Goal: Transaction & Acquisition: Obtain resource

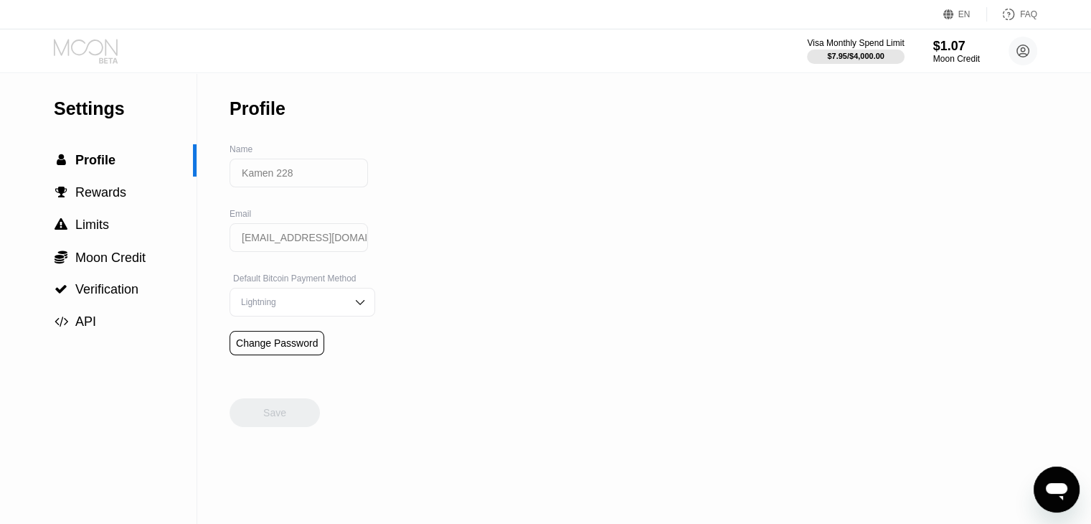
click at [83, 55] on icon at bounding box center [87, 51] width 67 height 25
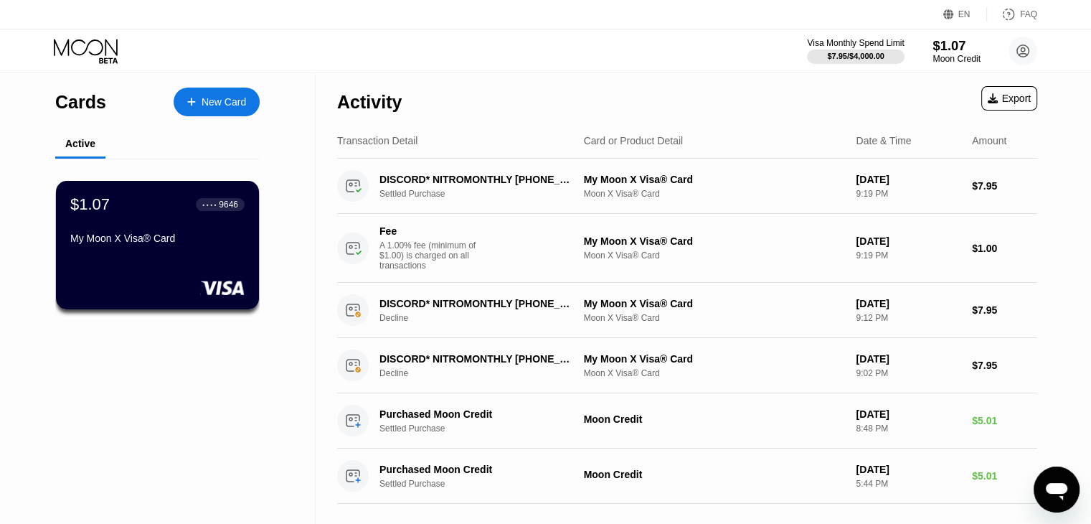
click at [957, 61] on div "Moon Credit" at bounding box center [956, 59] width 48 height 10
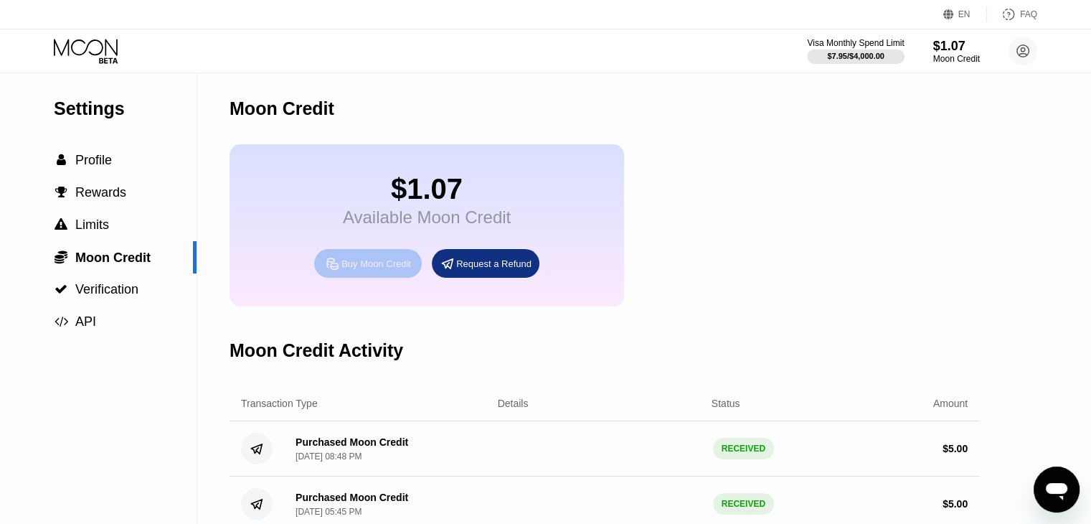
click at [336, 268] on icon at bounding box center [332, 262] width 11 height 11
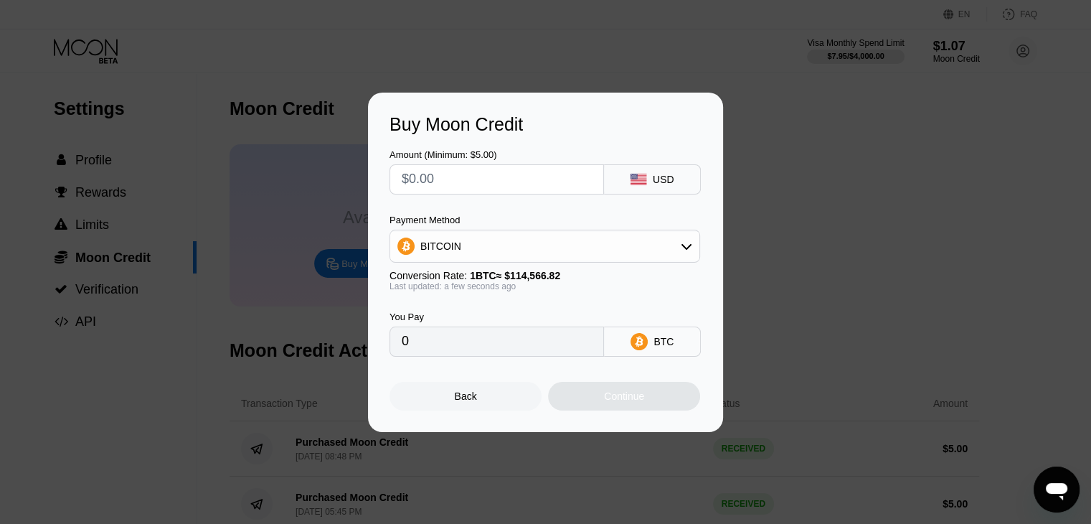
click at [484, 181] on input "text" at bounding box center [497, 179] width 190 height 29
type input "$20"
type input "0.00017458"
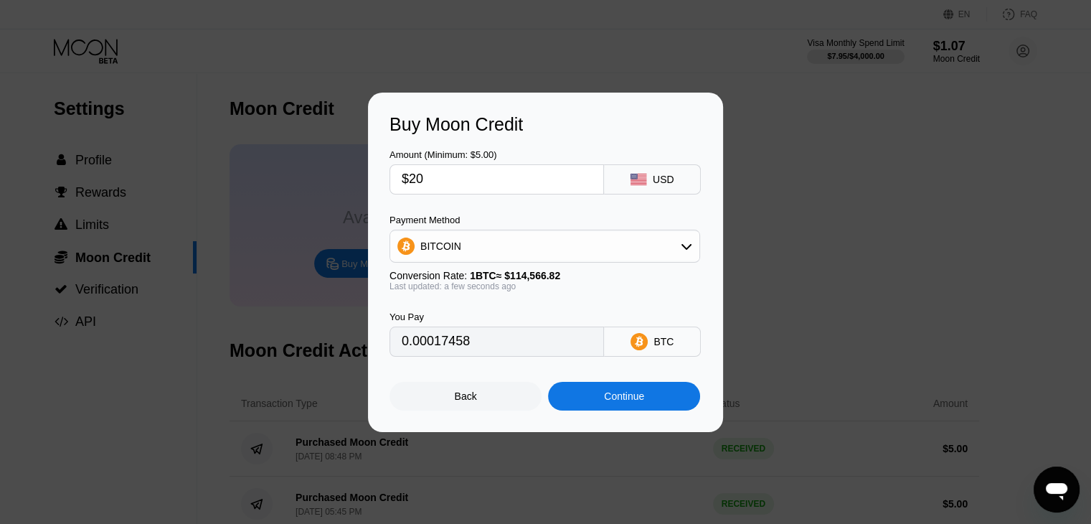
type input "$20"
click at [611, 402] on div "Continue" at bounding box center [624, 395] width 40 height 11
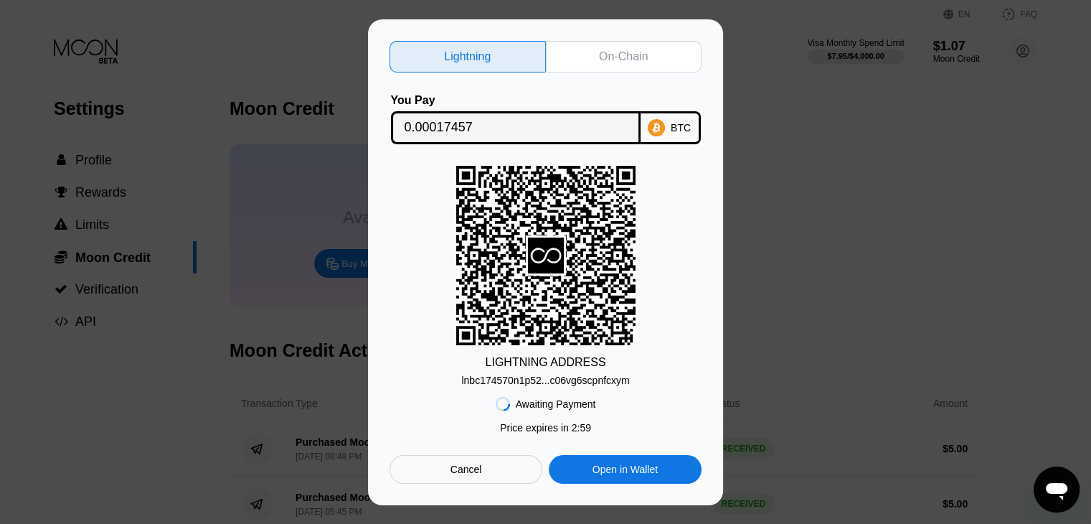
click at [615, 52] on div "On-Chain" at bounding box center [623, 56] width 49 height 14
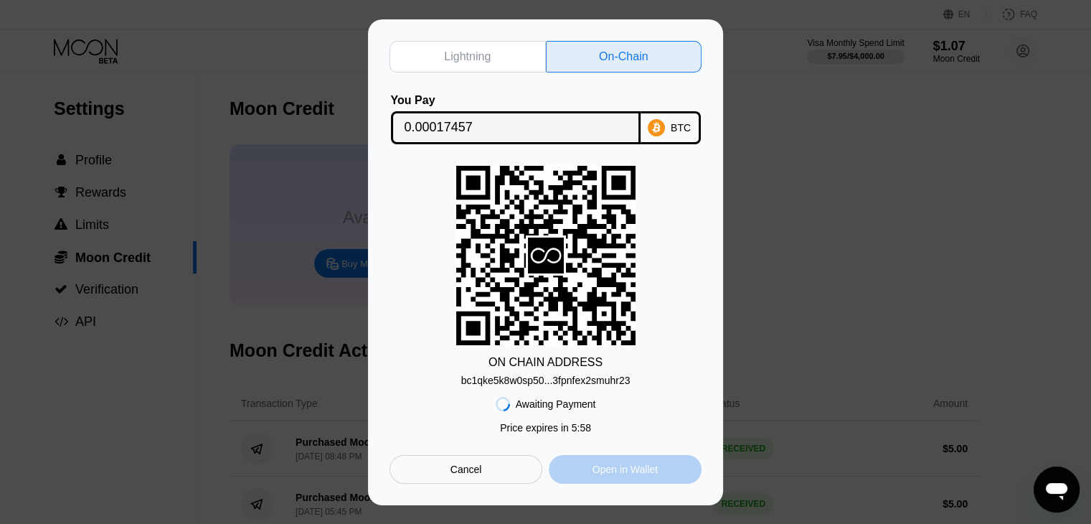
click at [618, 476] on div "Open in Wallet" at bounding box center [624, 469] width 65 height 13
click at [578, 385] on div "bc1qke5k8w0sp50...3fpnfex2smuhr23" at bounding box center [545, 379] width 169 height 11
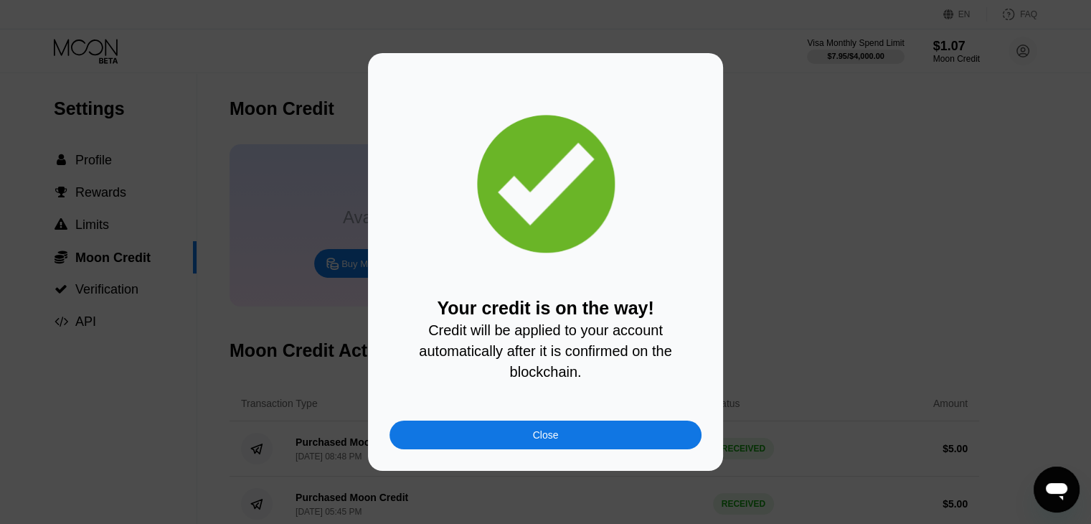
click at [537, 462] on div "Your credit is on the way! Credit will be applied to your account automatically…" at bounding box center [545, 261] width 355 height 417
click at [528, 465] on div "Your credit is on the way! Credit will be applied to your account automatically…" at bounding box center [545, 261] width 355 height 417
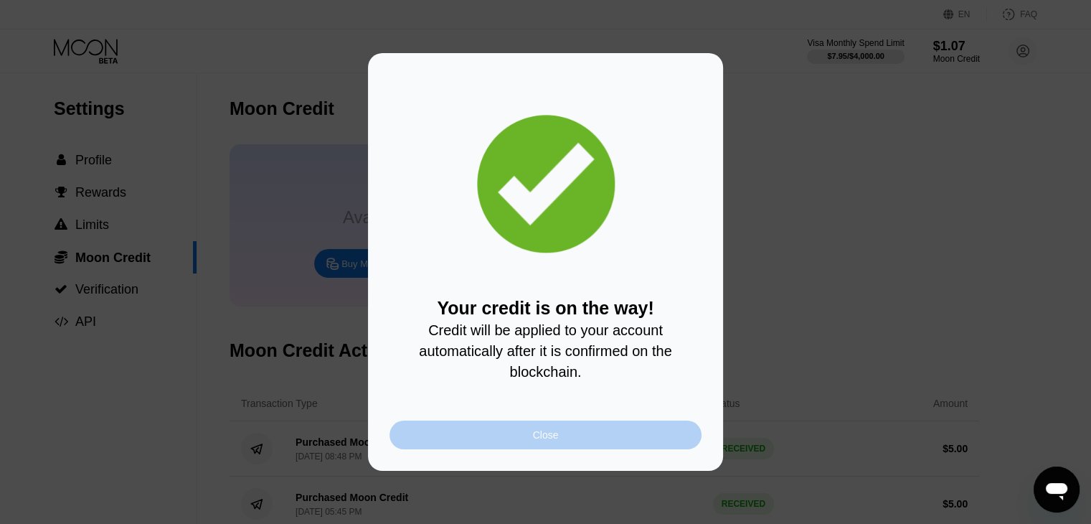
click at [530, 439] on div "Close" at bounding box center [545, 434] width 312 height 29
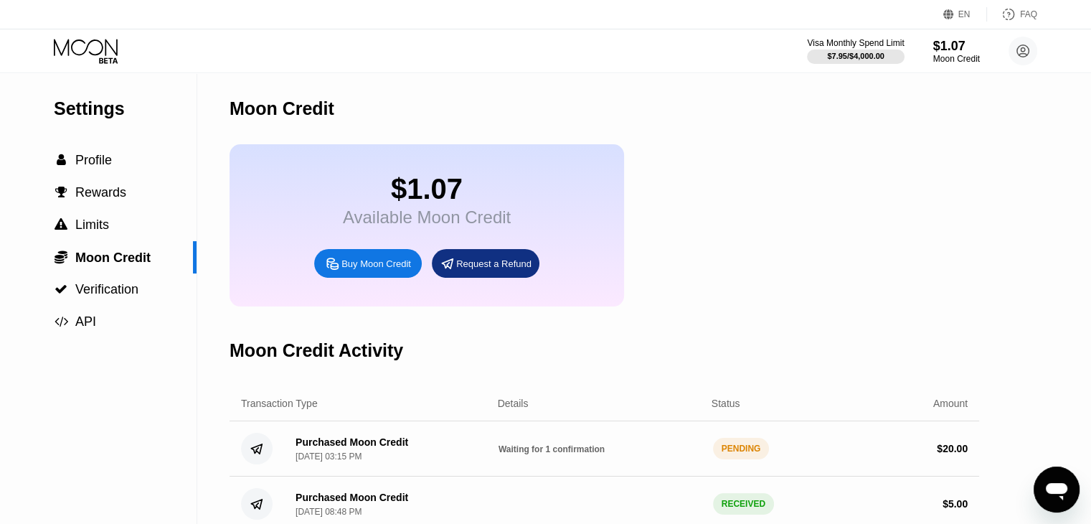
click at [92, 166] on span "Profile" at bounding box center [93, 160] width 37 height 14
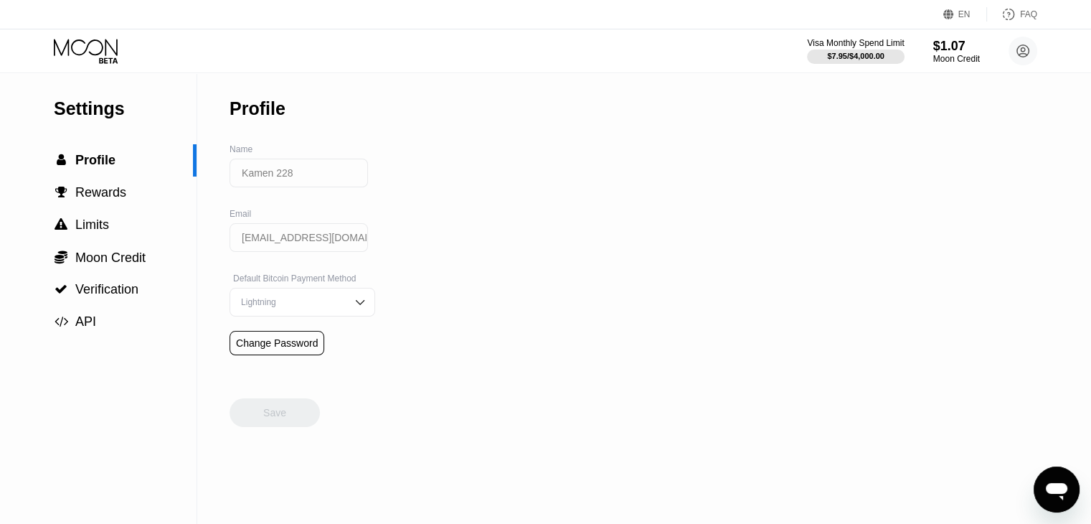
click at [103, 44] on icon at bounding box center [87, 51] width 67 height 25
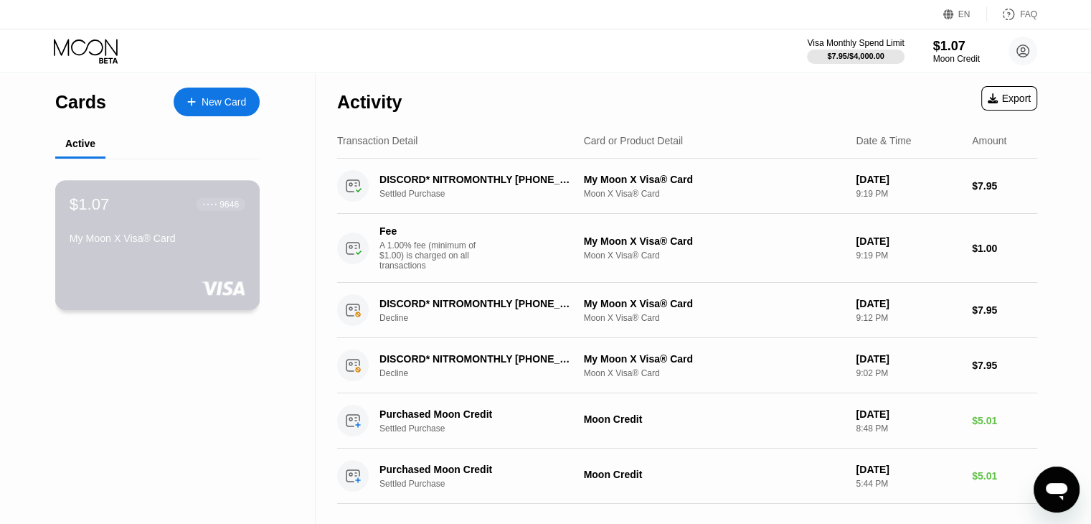
click at [194, 244] on div "My Moon X Visa® Card" at bounding box center [158, 237] width 176 height 11
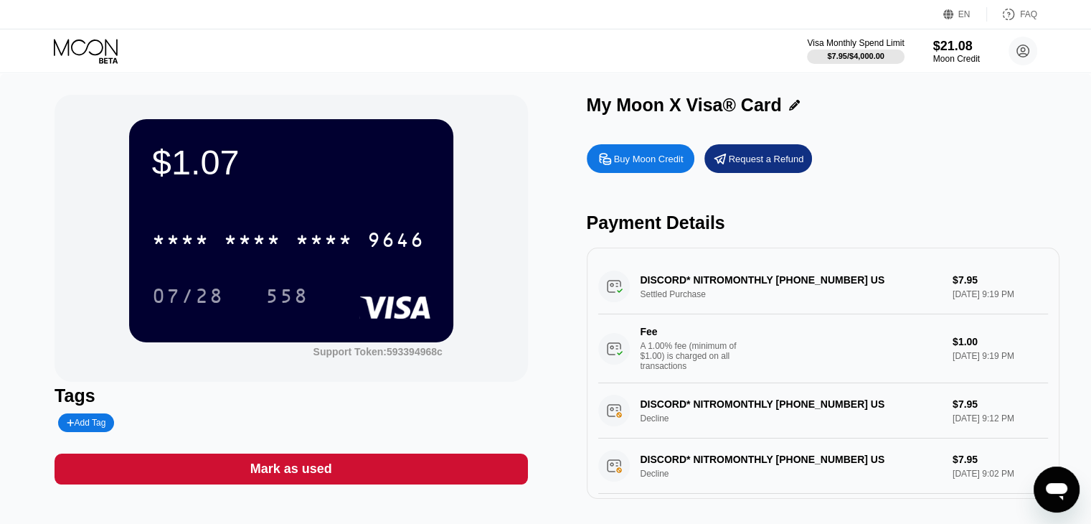
click at [98, 53] on icon at bounding box center [86, 47] width 64 height 16
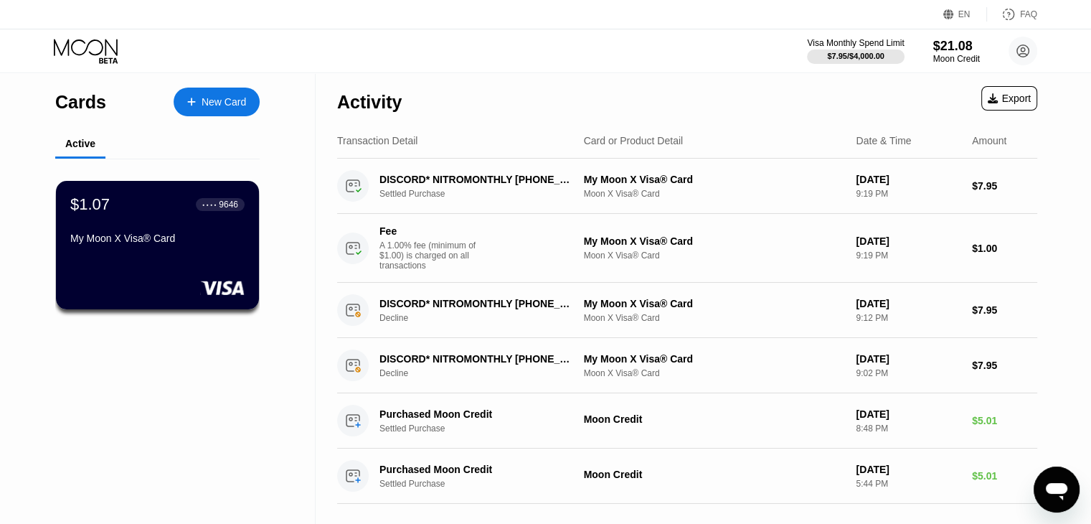
click at [92, 44] on icon at bounding box center [87, 51] width 67 height 25
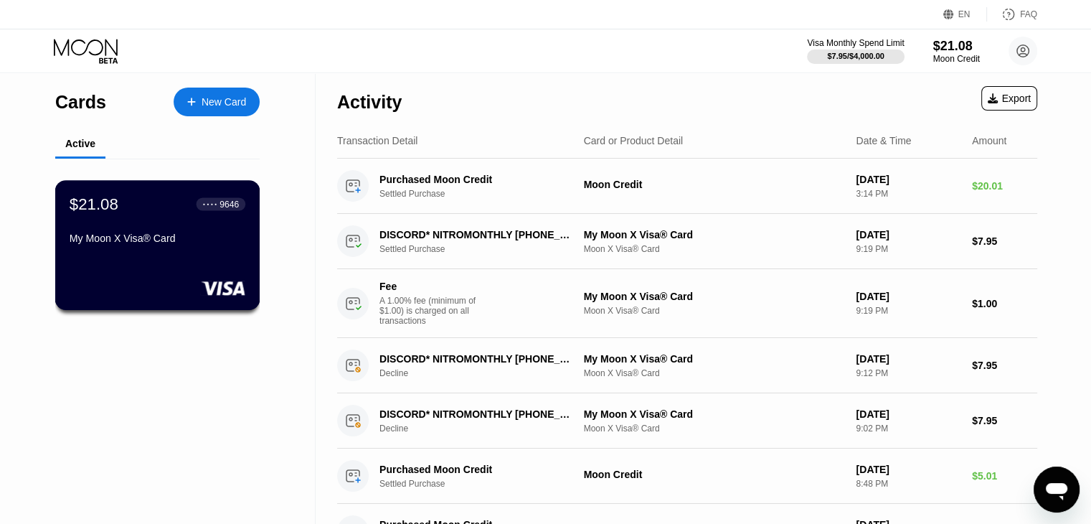
click at [124, 213] on div "$21.08 ● ● ● ● 9646" at bounding box center [158, 203] width 176 height 19
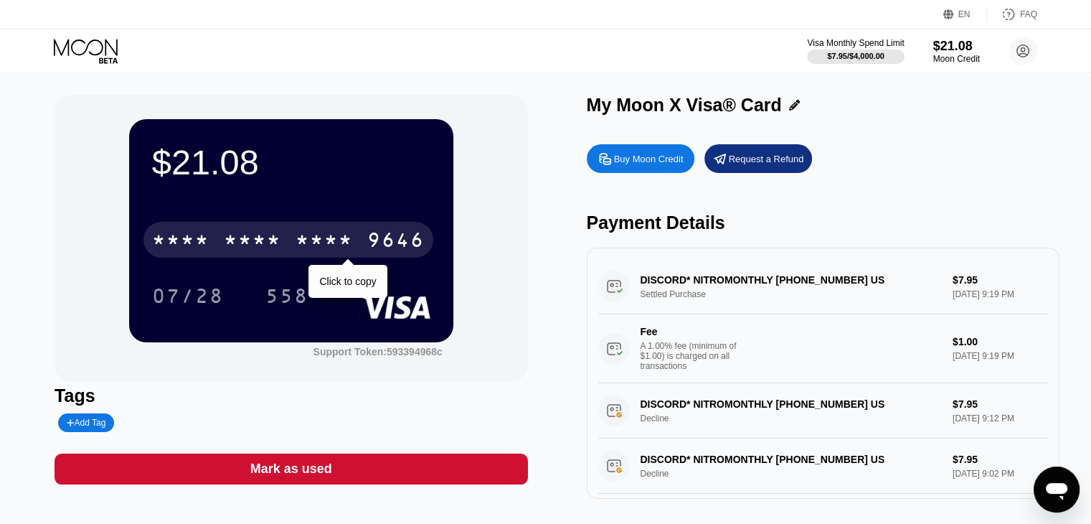
click at [294, 247] on div "* * * * * * * * * * * * 9646" at bounding box center [288, 240] width 290 height 36
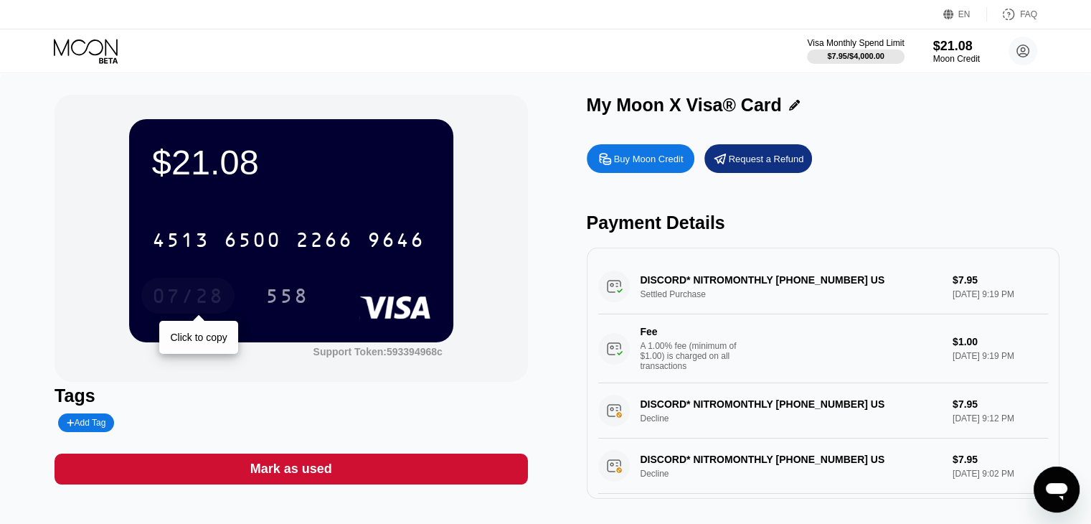
click at [186, 308] on div "07/28" at bounding box center [188, 297] width 72 height 23
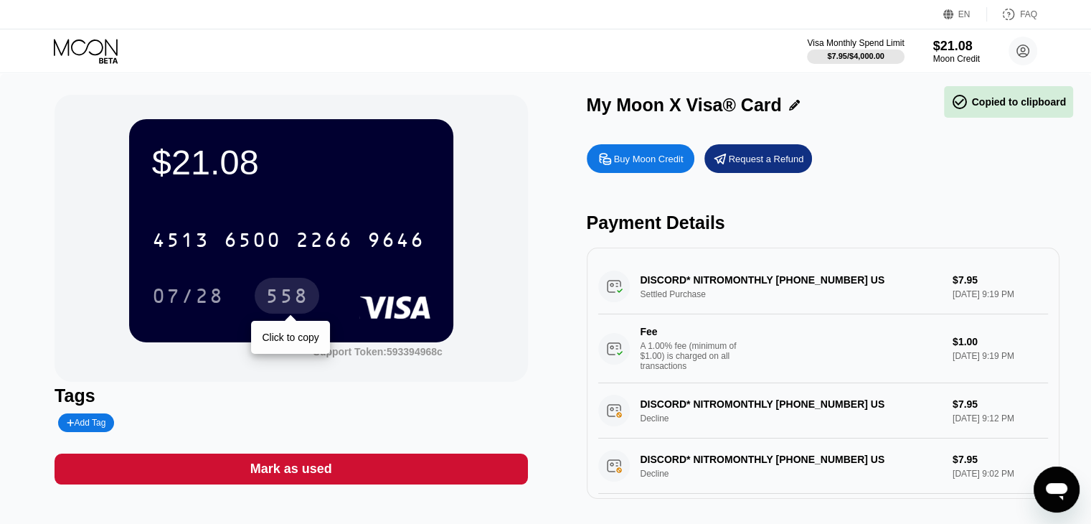
click at [264, 308] on div "558" at bounding box center [287, 296] width 65 height 36
